Goal: Task Accomplishment & Management: Manage account settings

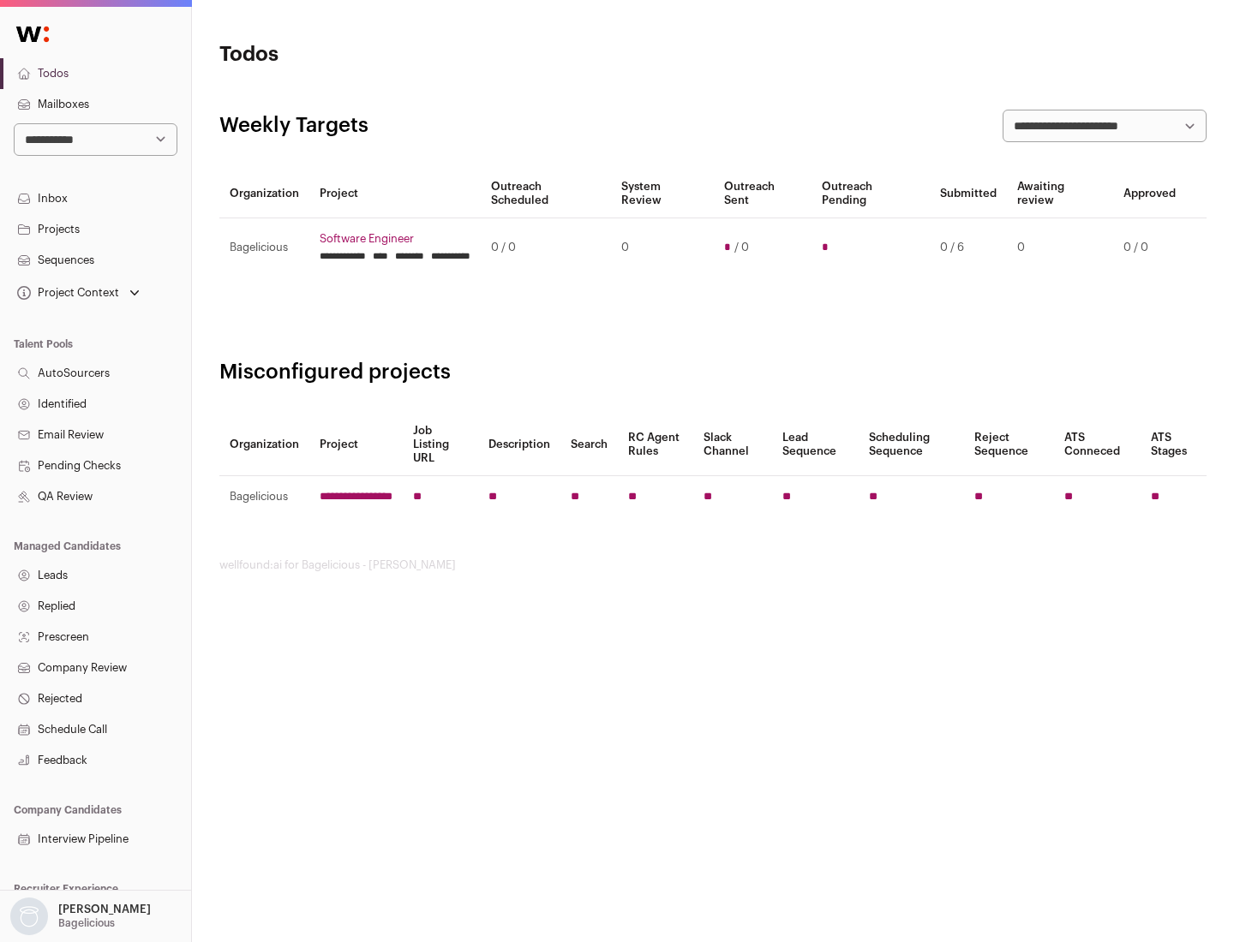
click at [95, 229] on link "Projects" at bounding box center [95, 229] width 191 height 31
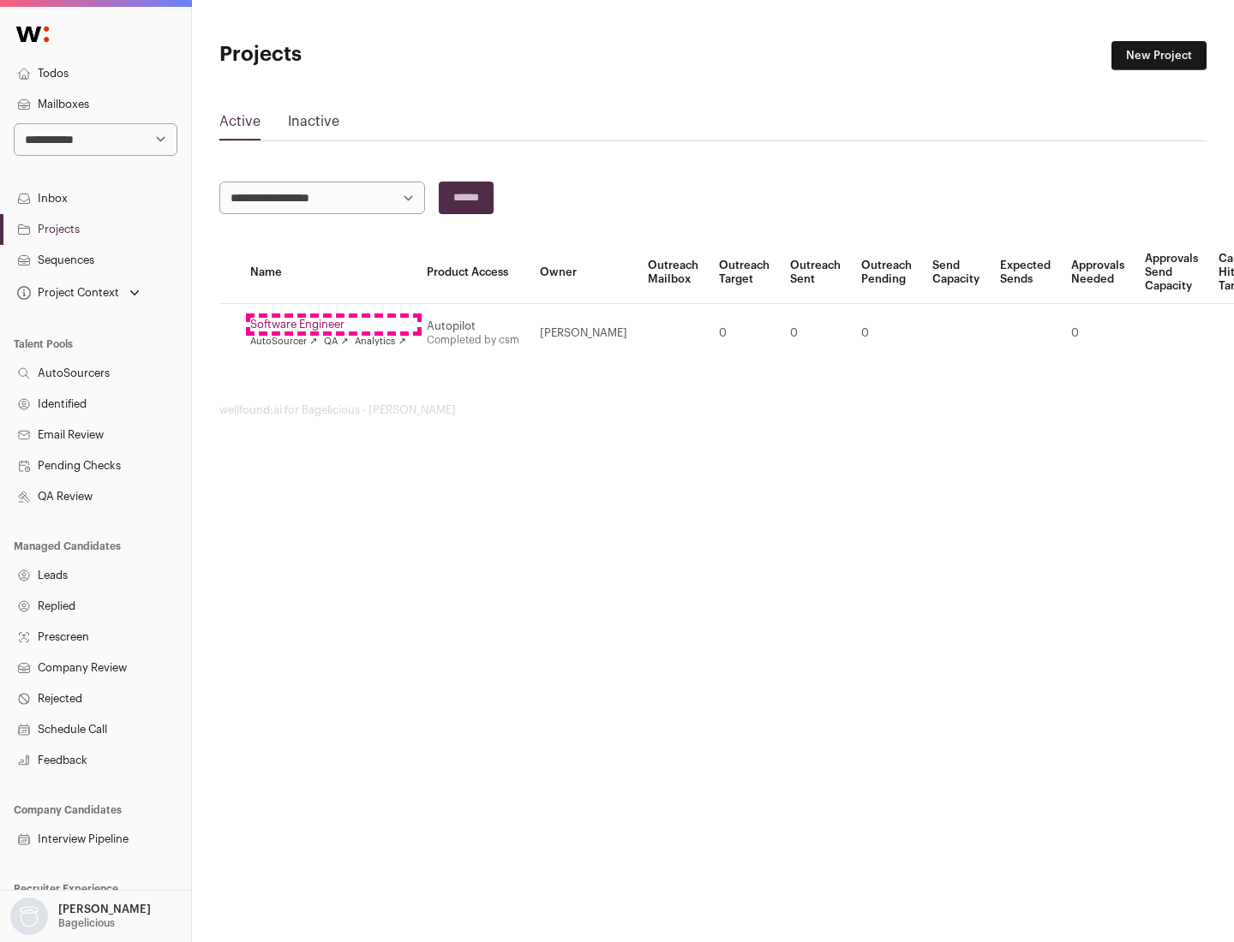
click at [333, 325] on link "Software Engineer" at bounding box center [328, 325] width 156 height 14
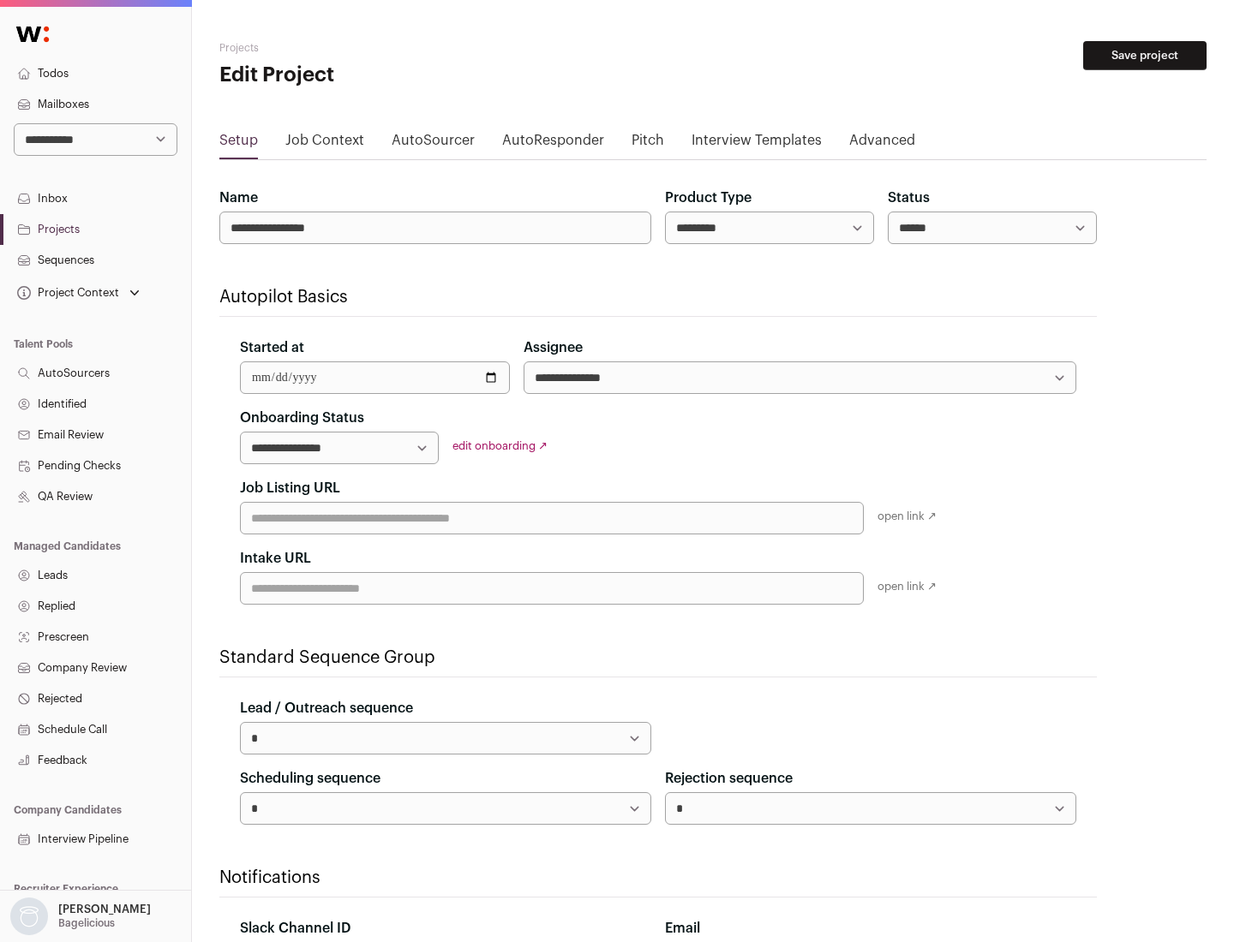
click at [1145, 56] on button "Save project" at bounding box center [1144, 55] width 123 height 29
